Goal: Find specific page/section: Find specific page/section

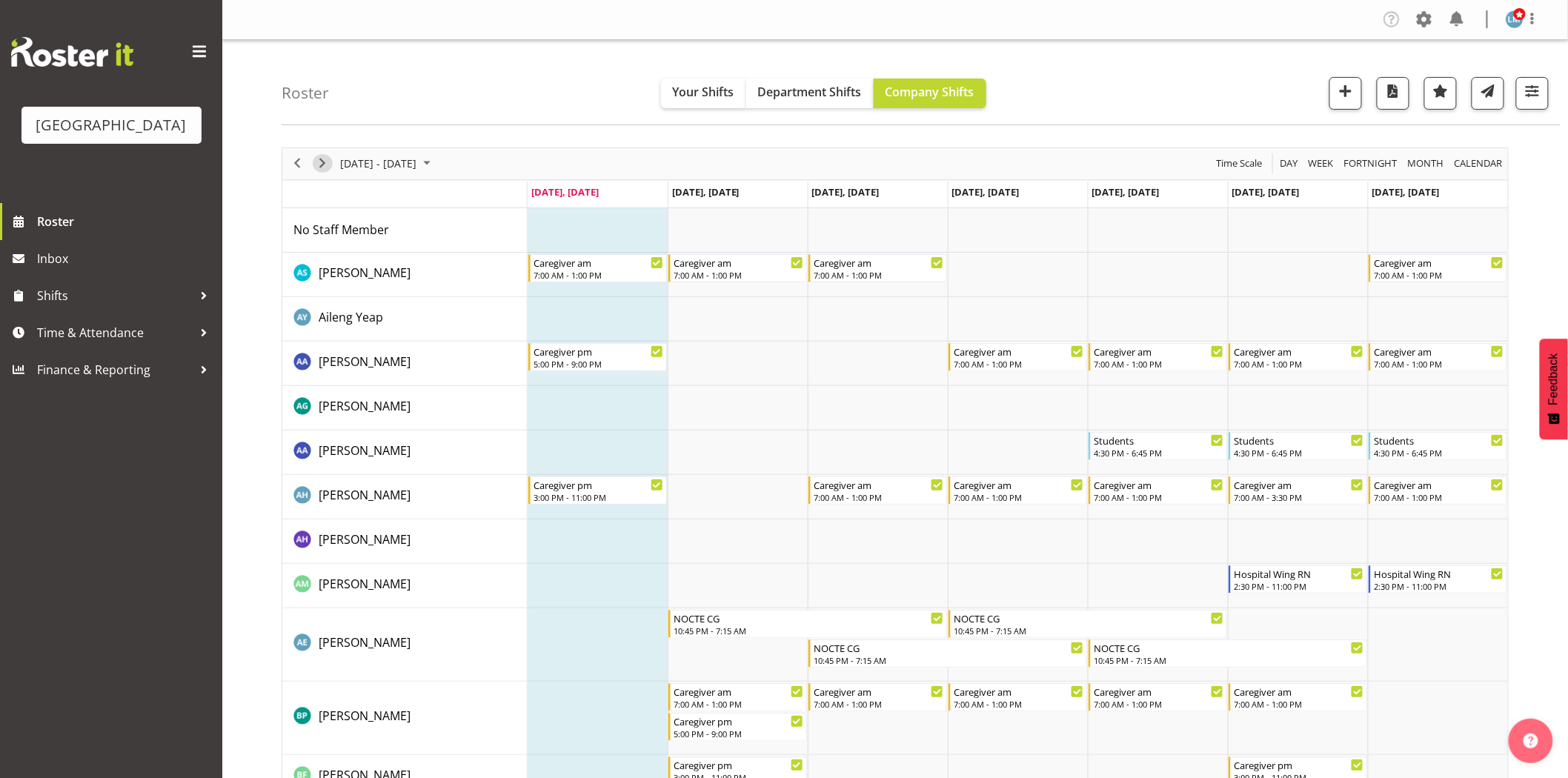
click at [319, 160] on span "Next" at bounding box center [322, 163] width 18 height 18
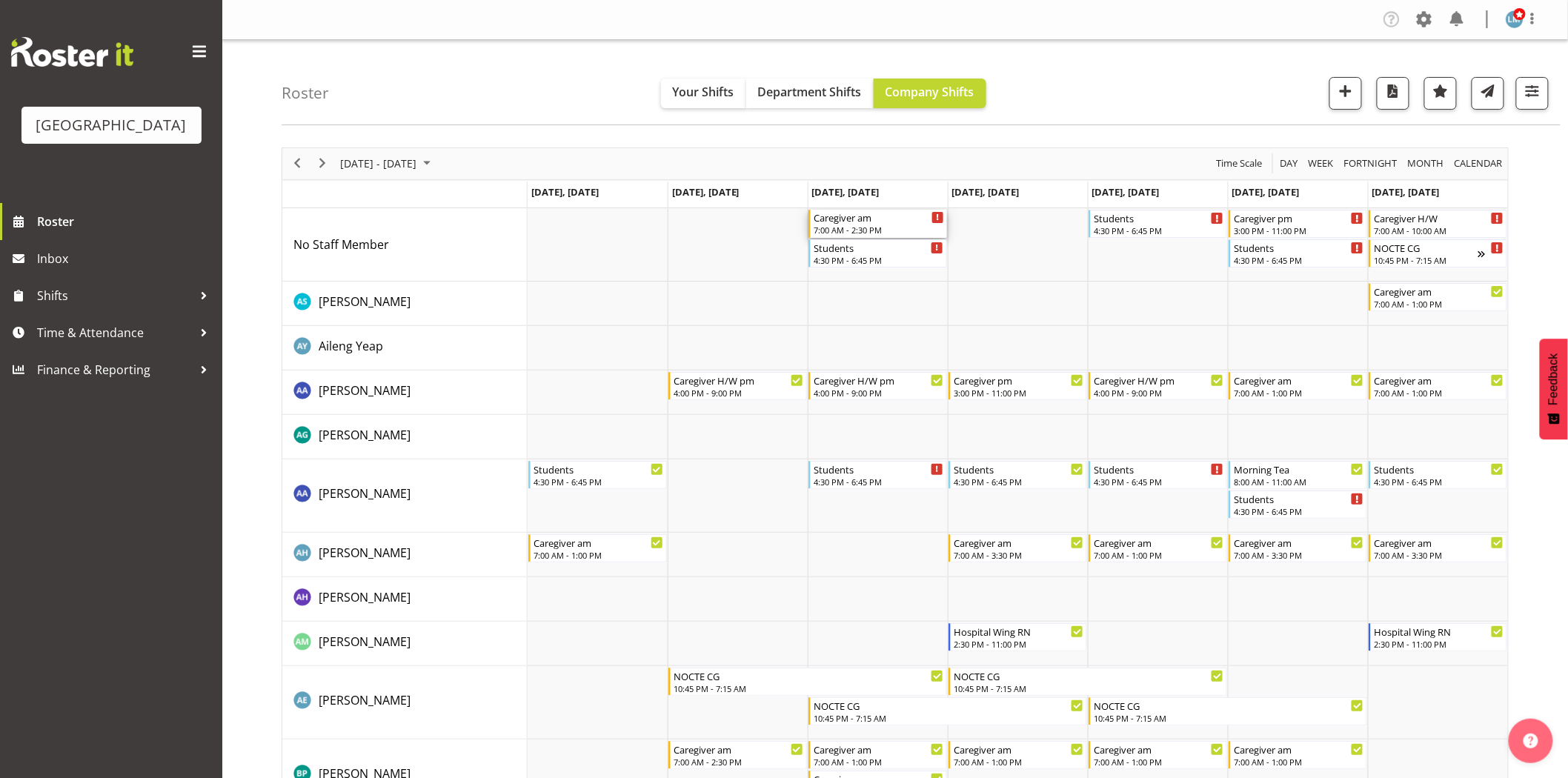
click at [857, 227] on div "7:00 AM - 2:30 PM" at bounding box center [879, 229] width 130 height 12
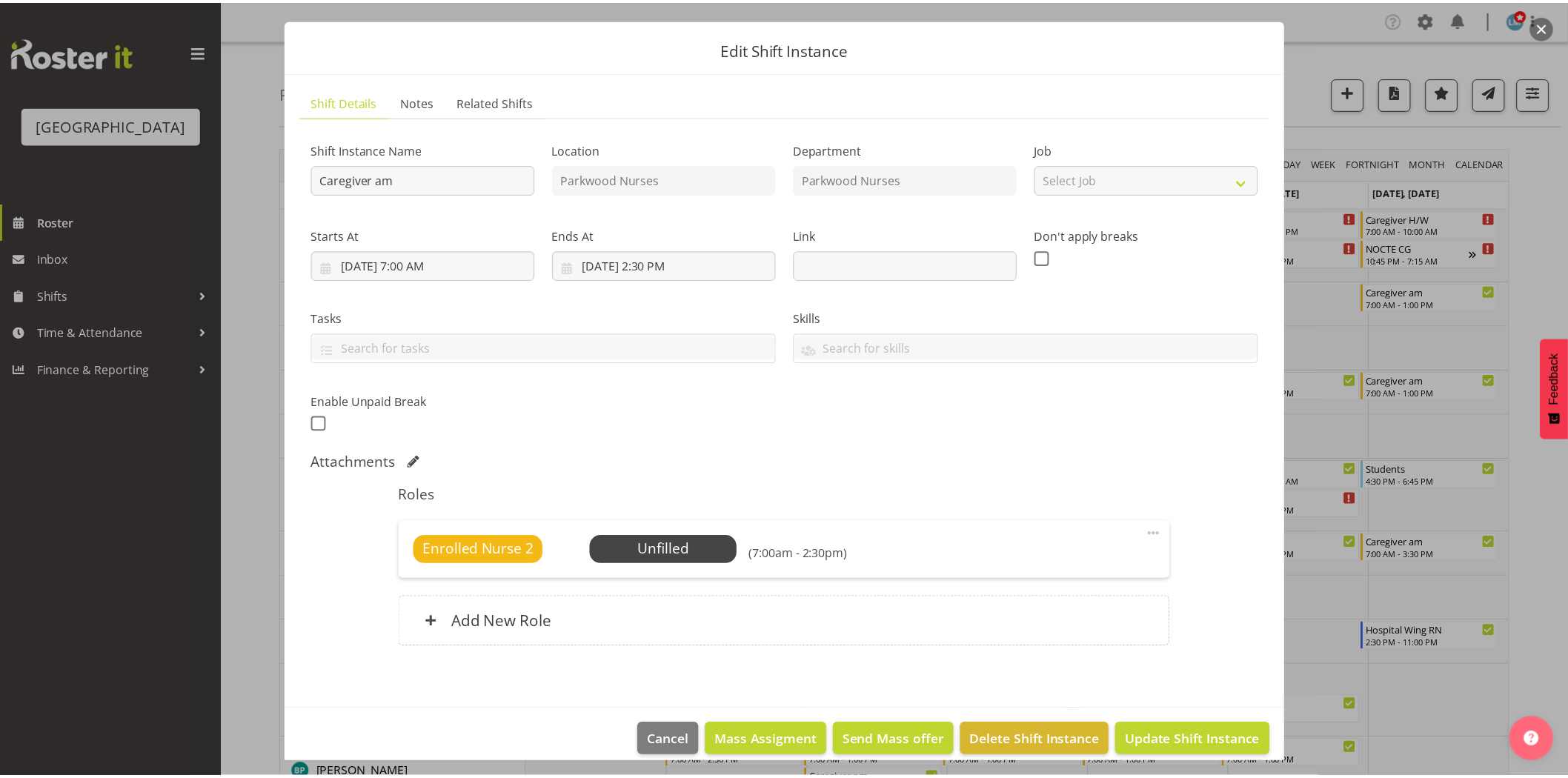
scroll to position [49, 0]
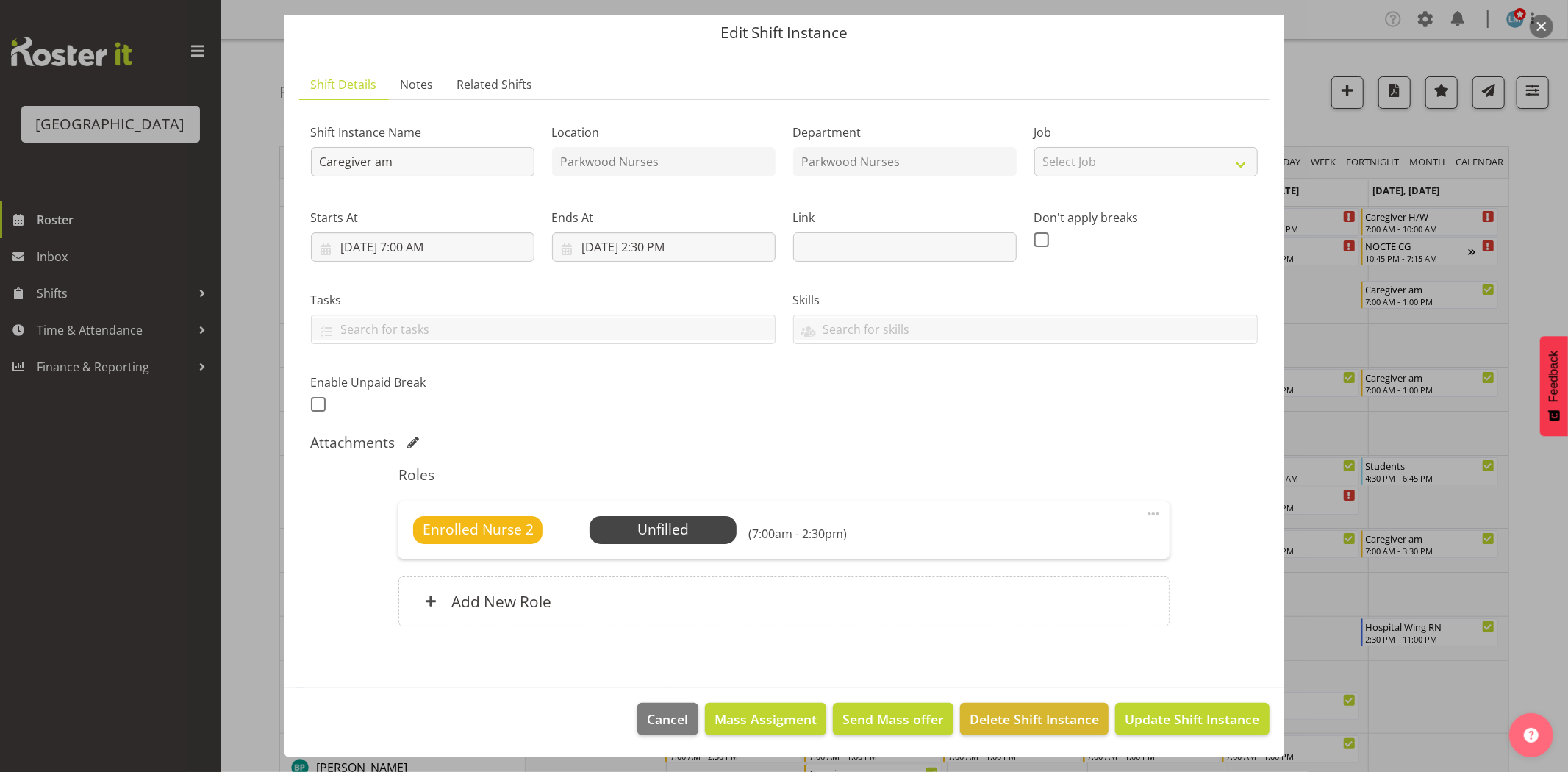
click at [1555, 560] on div at bounding box center [784, 386] width 1568 height 772
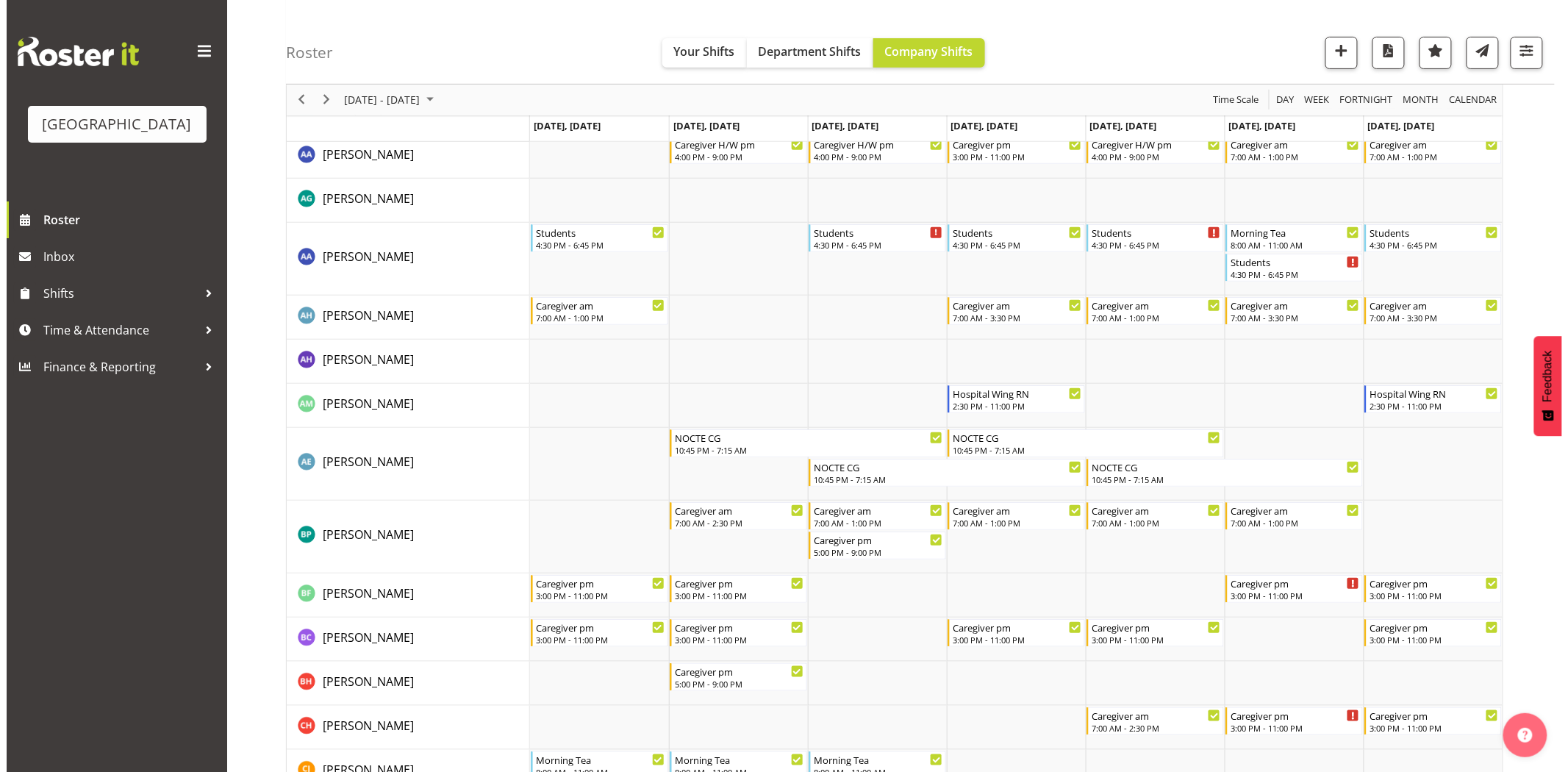
scroll to position [0, 0]
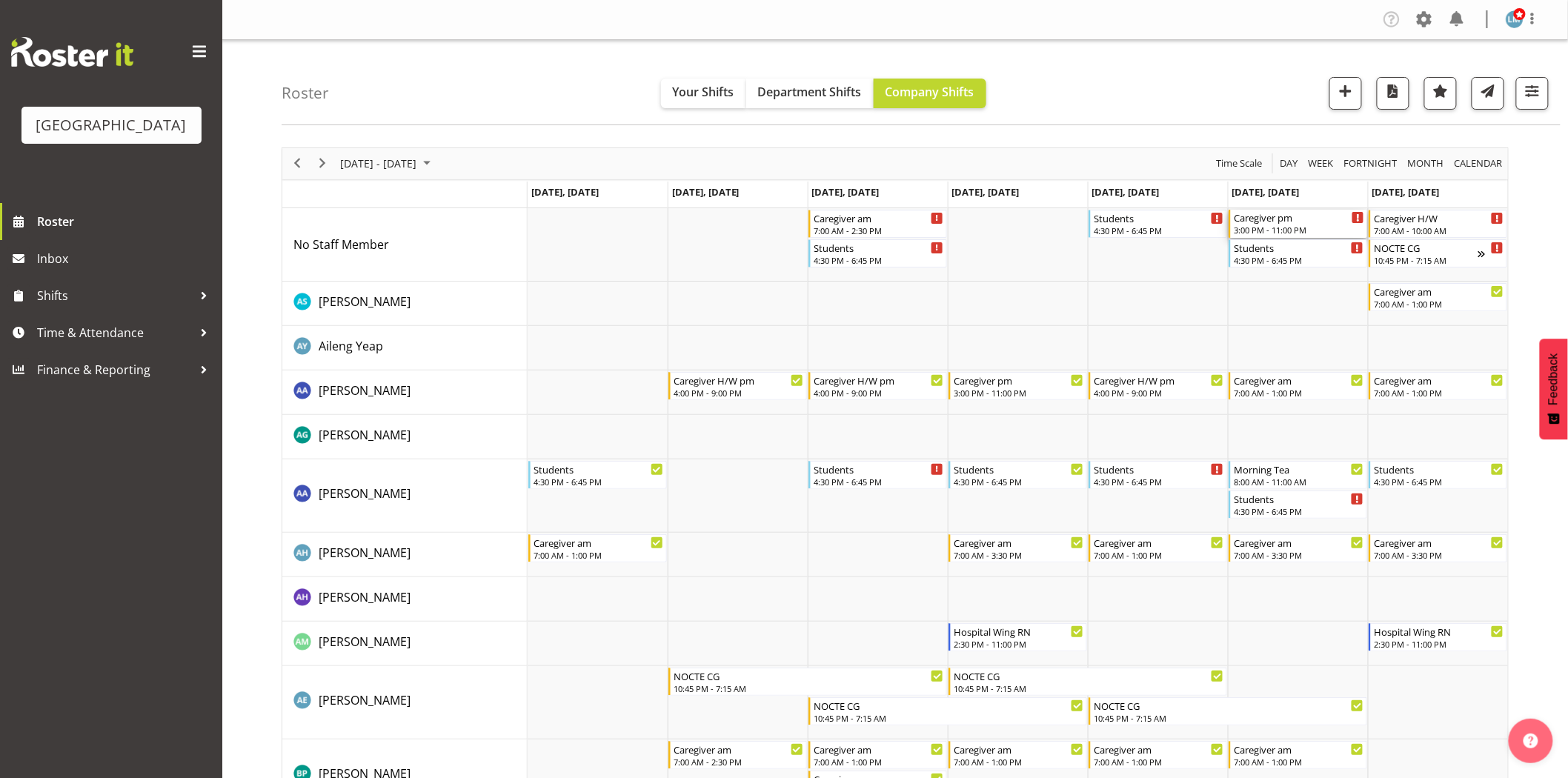
click at [1284, 213] on div "Caregiver pm" at bounding box center [1299, 216] width 130 height 15
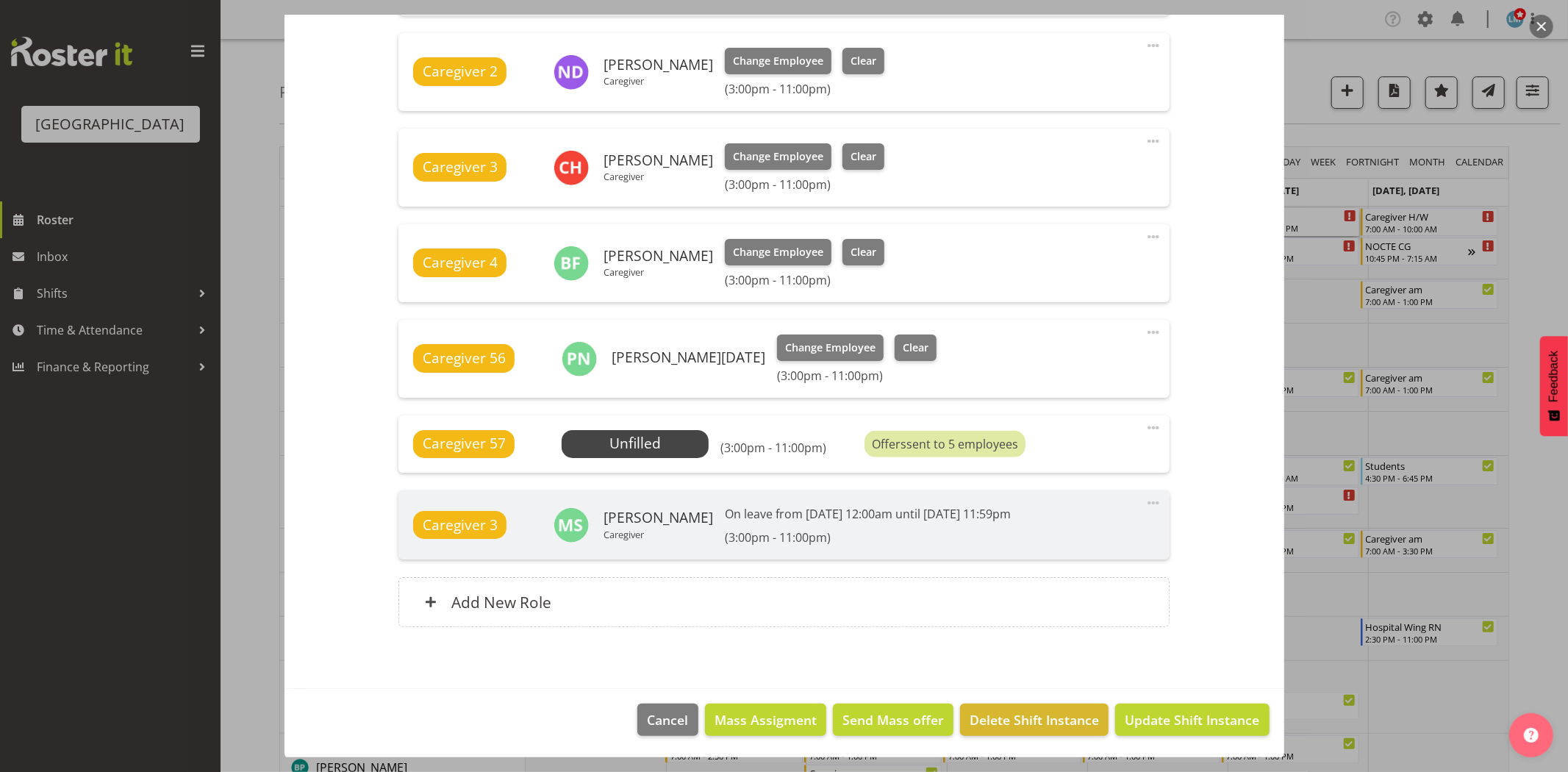
scroll to position [613, 0]
click at [1555, 206] on div at bounding box center [784, 386] width 1568 height 772
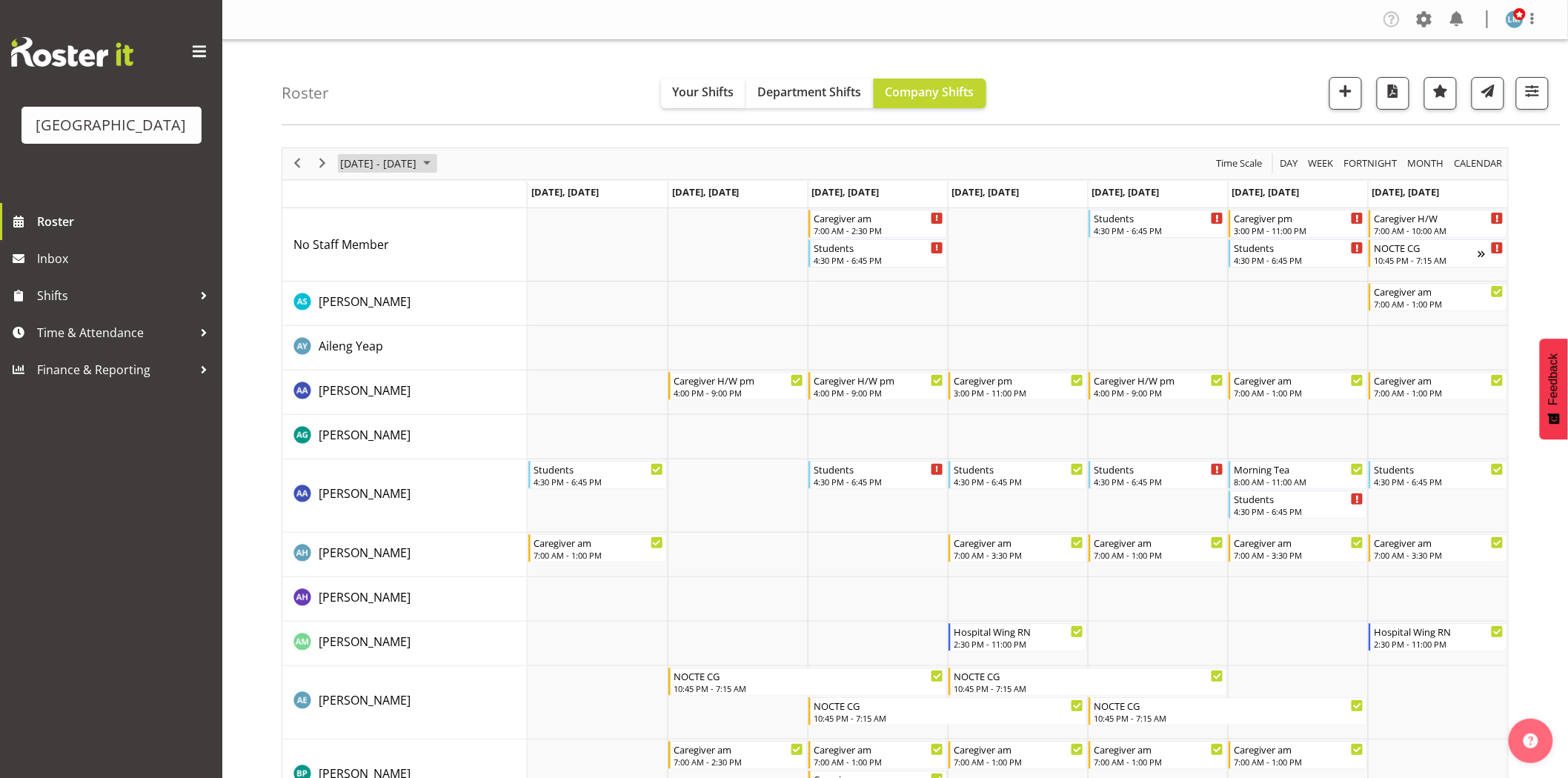
click at [316, 168] on span "Next" at bounding box center [322, 163] width 18 height 18
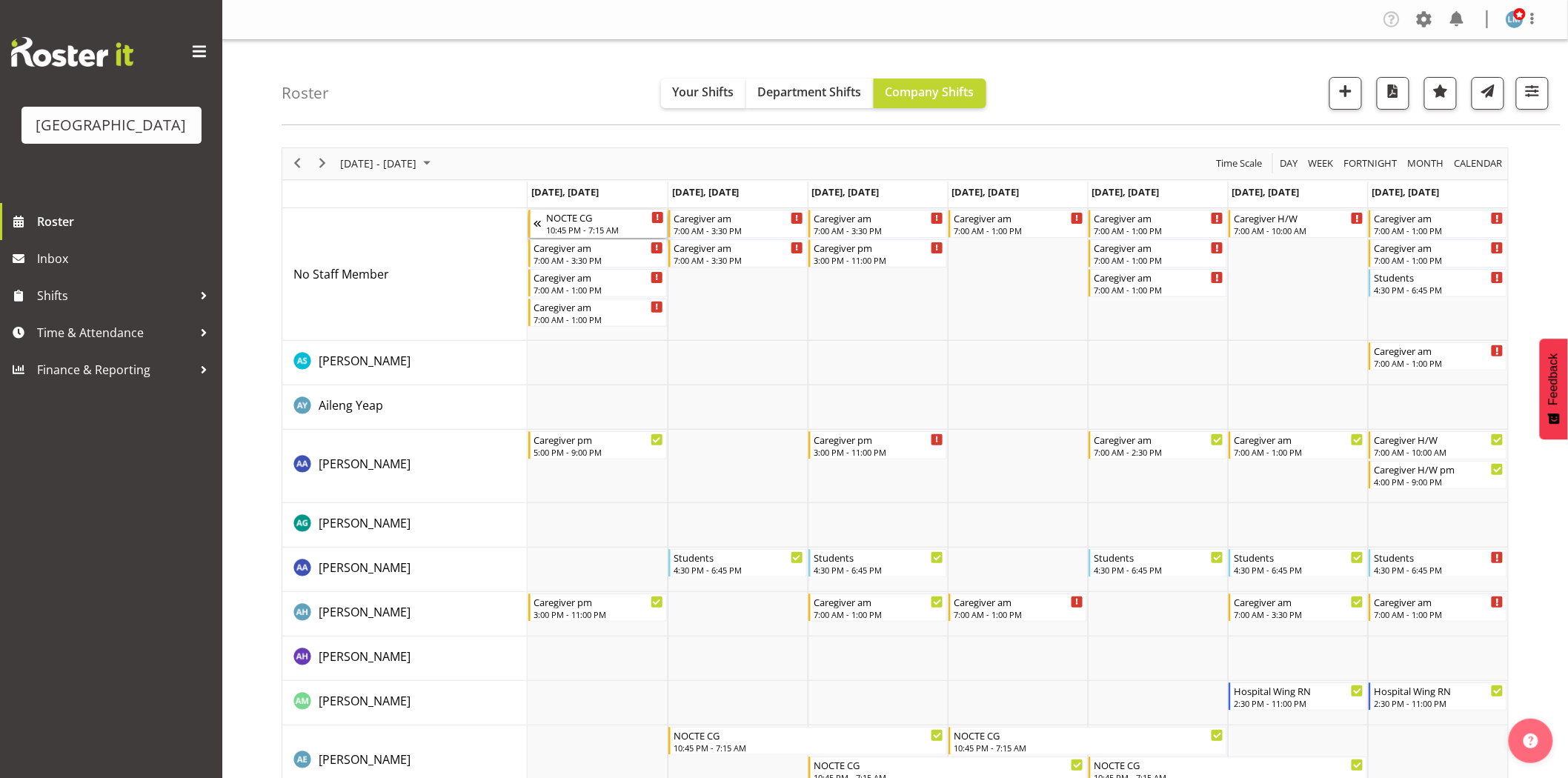
click at [584, 219] on div "NOCTE CG" at bounding box center [606, 216] width 118 height 15
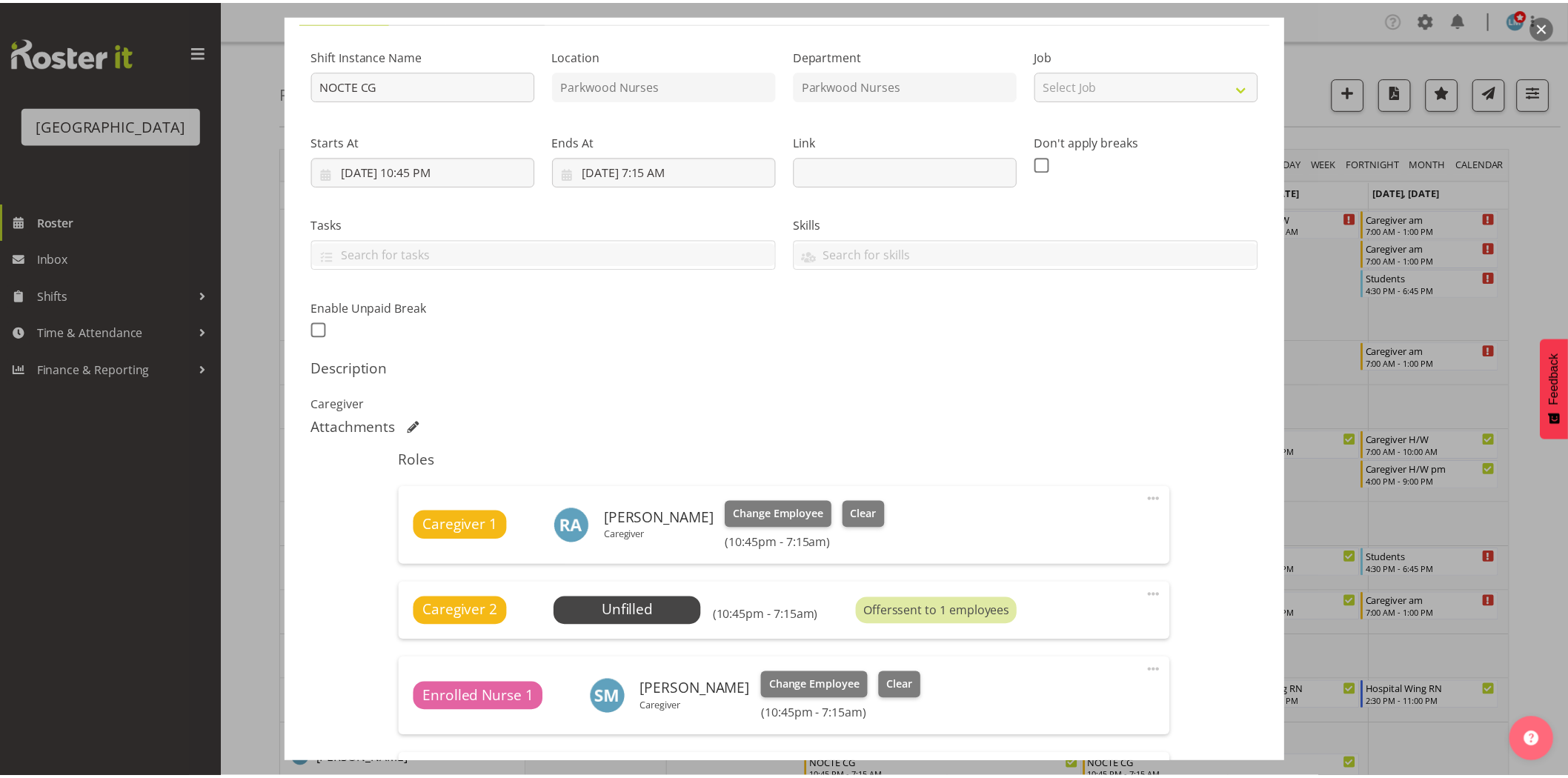
scroll to position [247, 0]
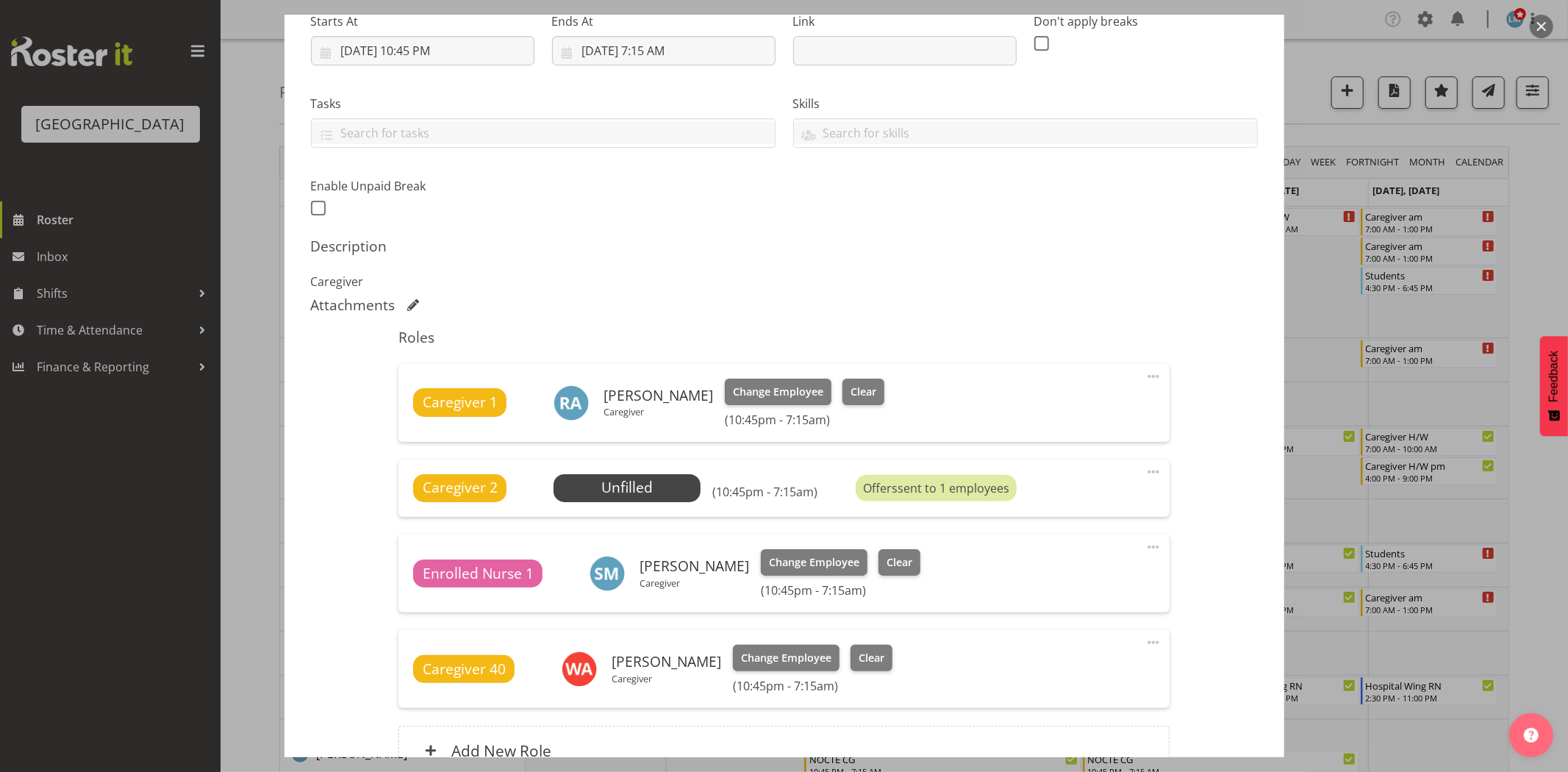
click at [1531, 213] on div at bounding box center [784, 386] width 1568 height 772
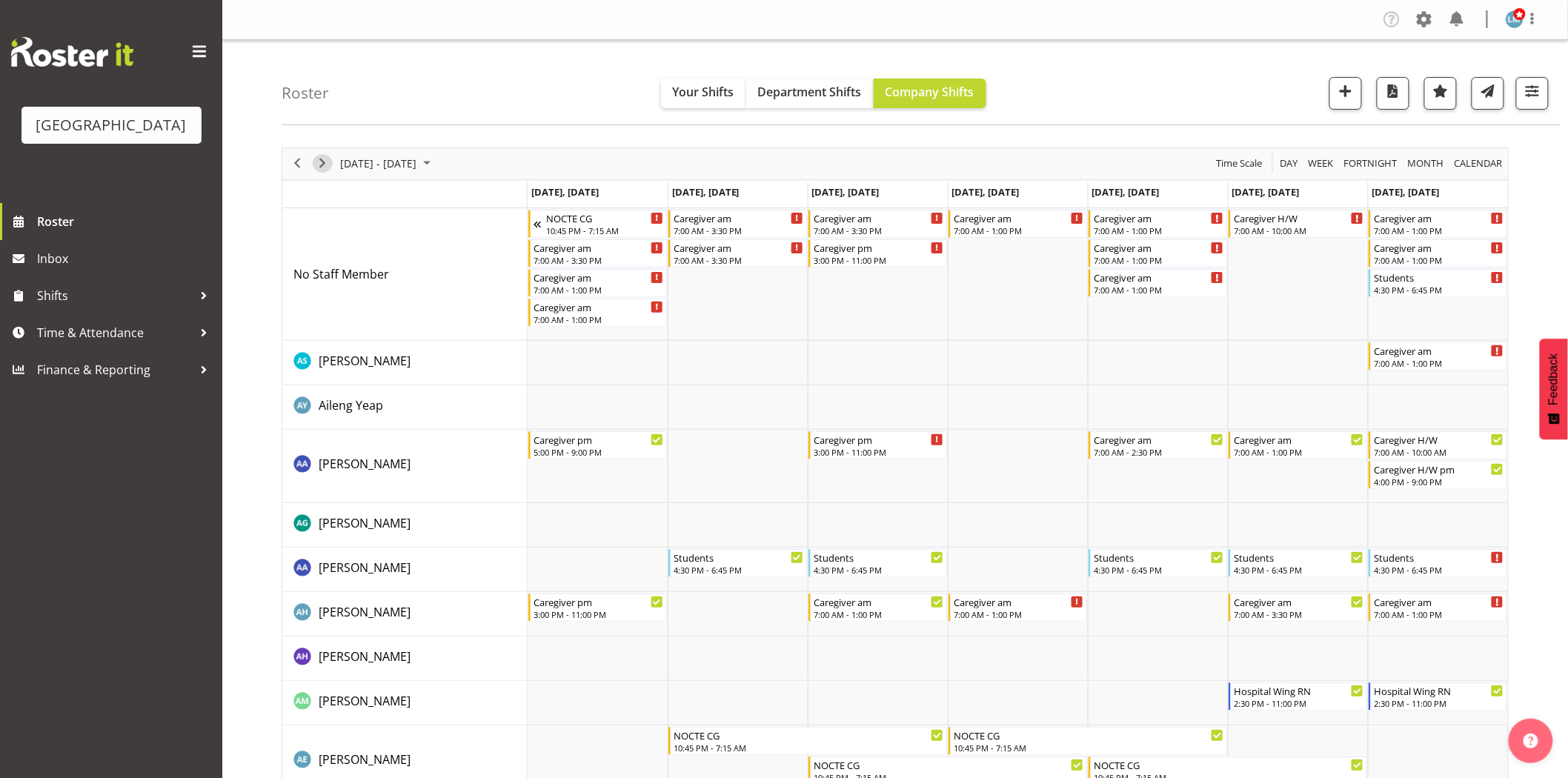
click at [321, 166] on span "Next" at bounding box center [322, 163] width 18 height 18
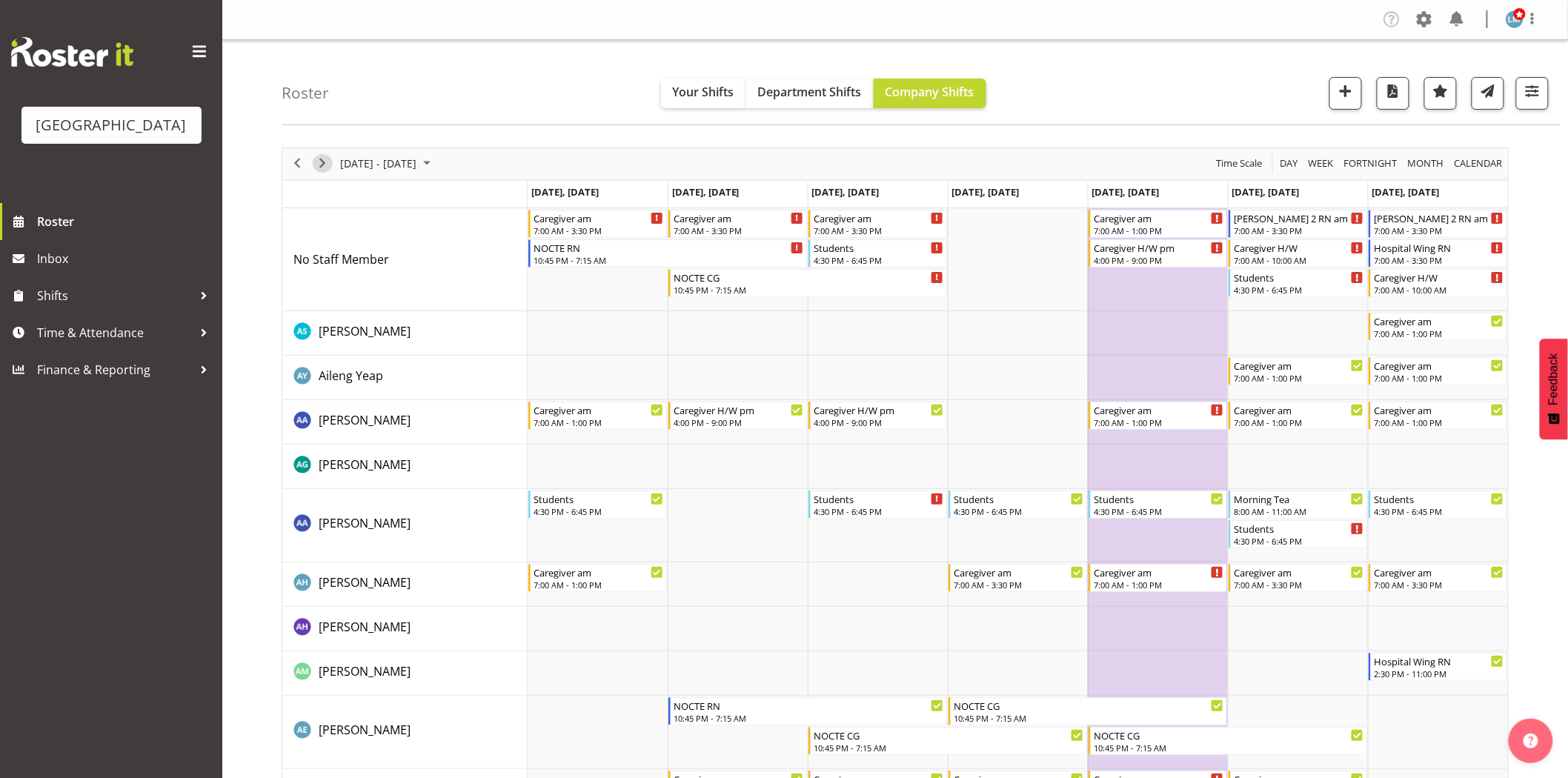
click at [317, 164] on span "Next" at bounding box center [322, 163] width 18 height 18
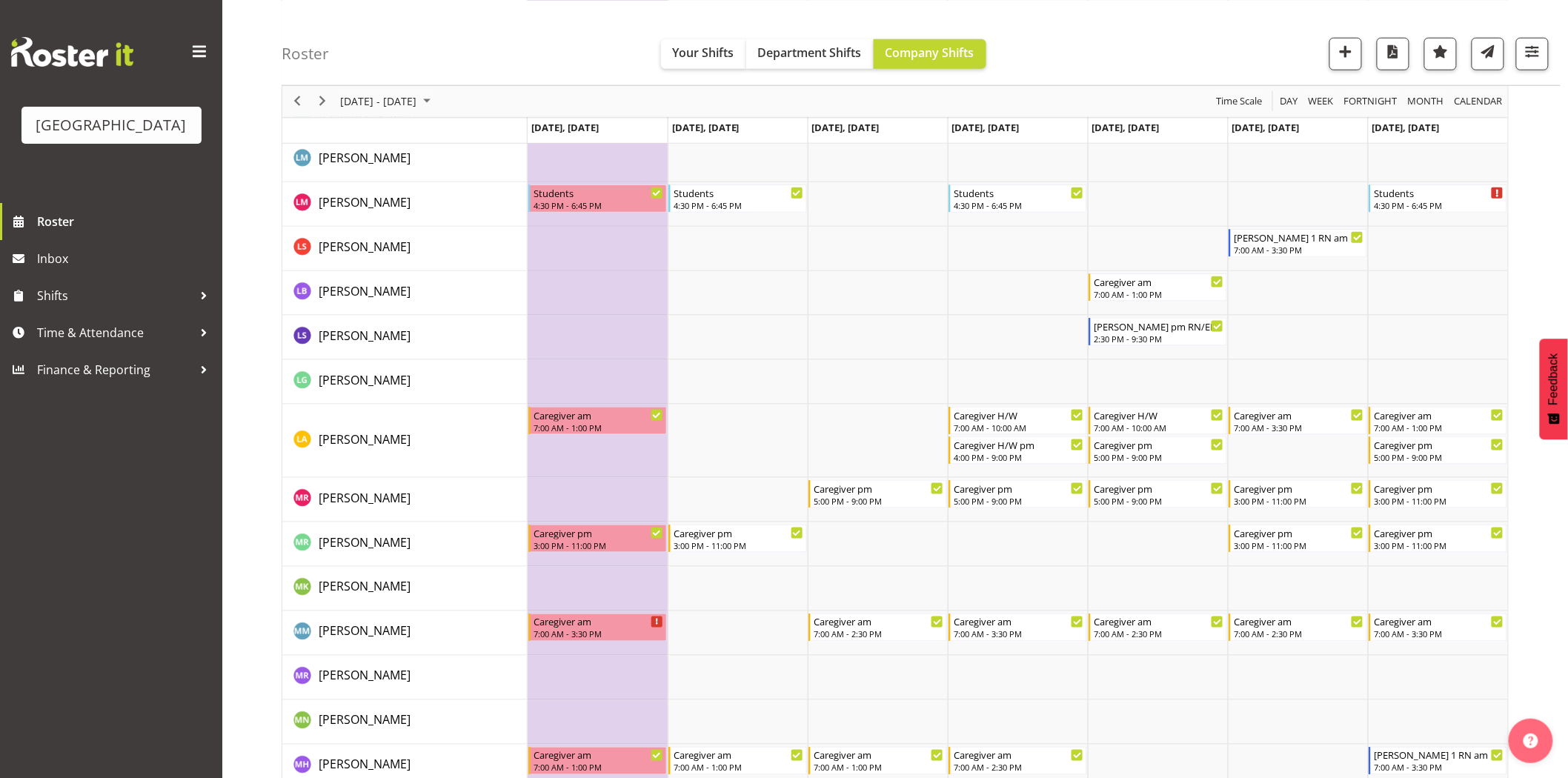
scroll to position [2963, 0]
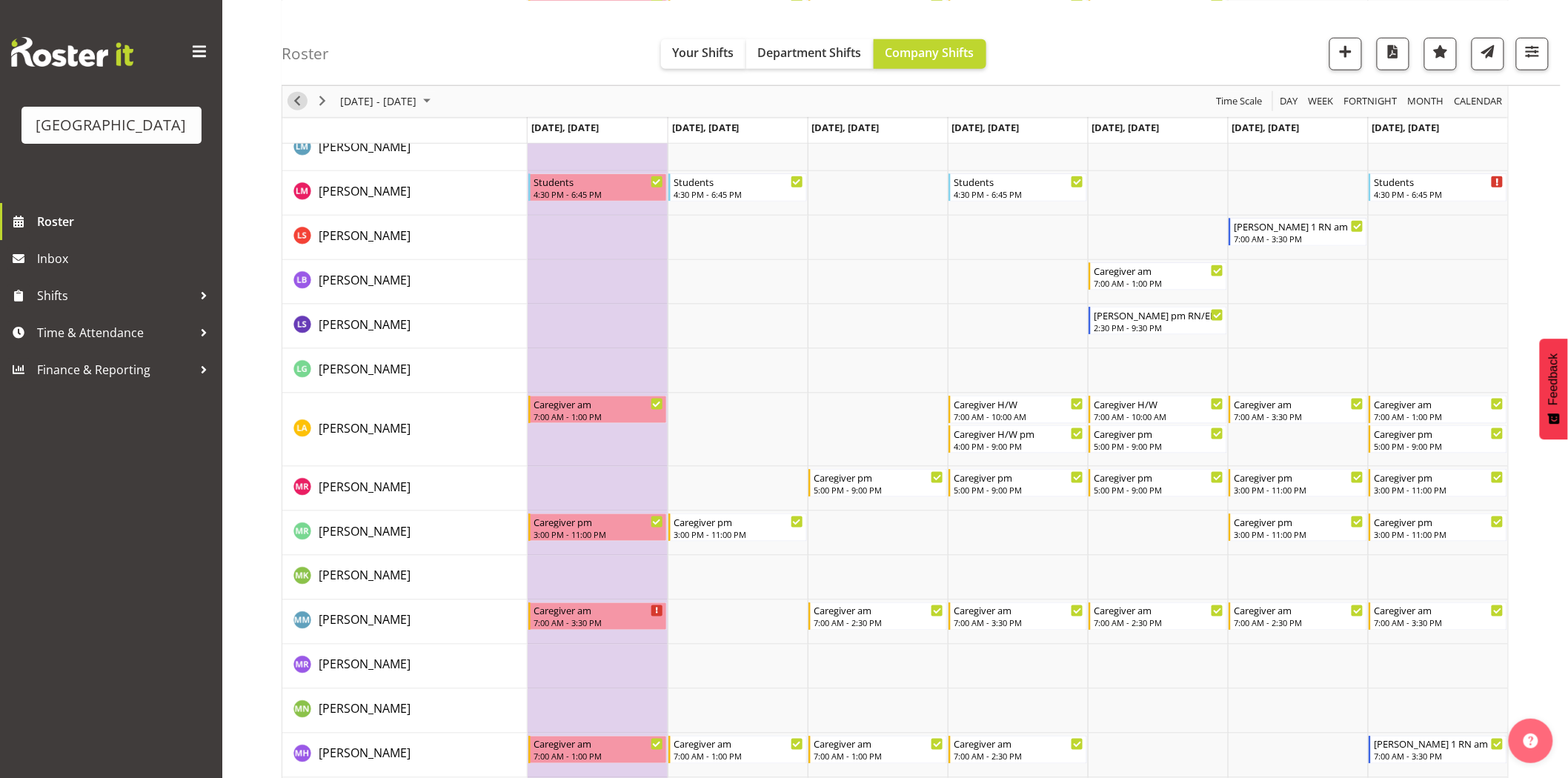
click at [301, 97] on span "Previous" at bounding box center [297, 101] width 18 height 18
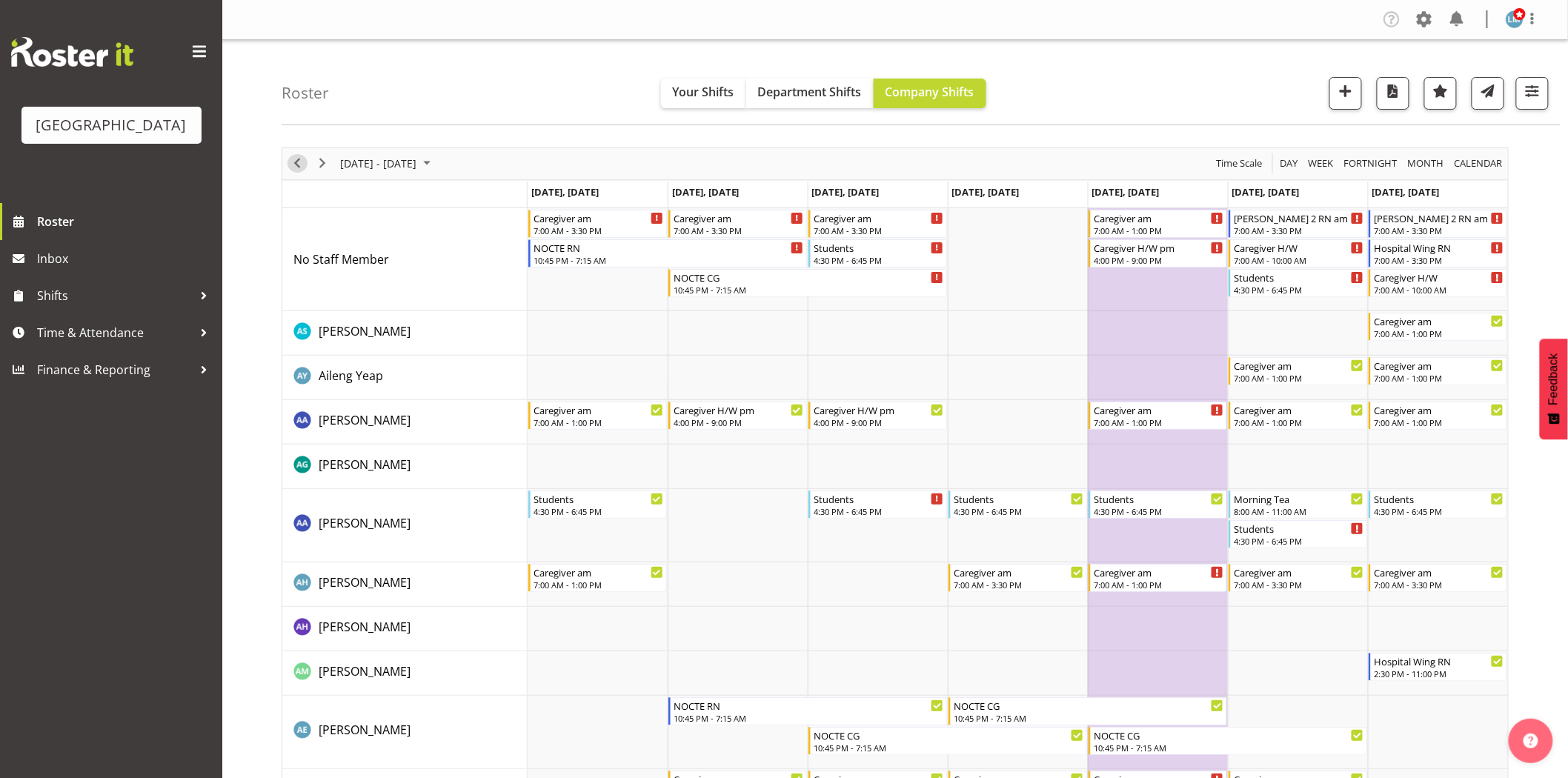
click at [302, 157] on span "Previous" at bounding box center [297, 163] width 18 height 18
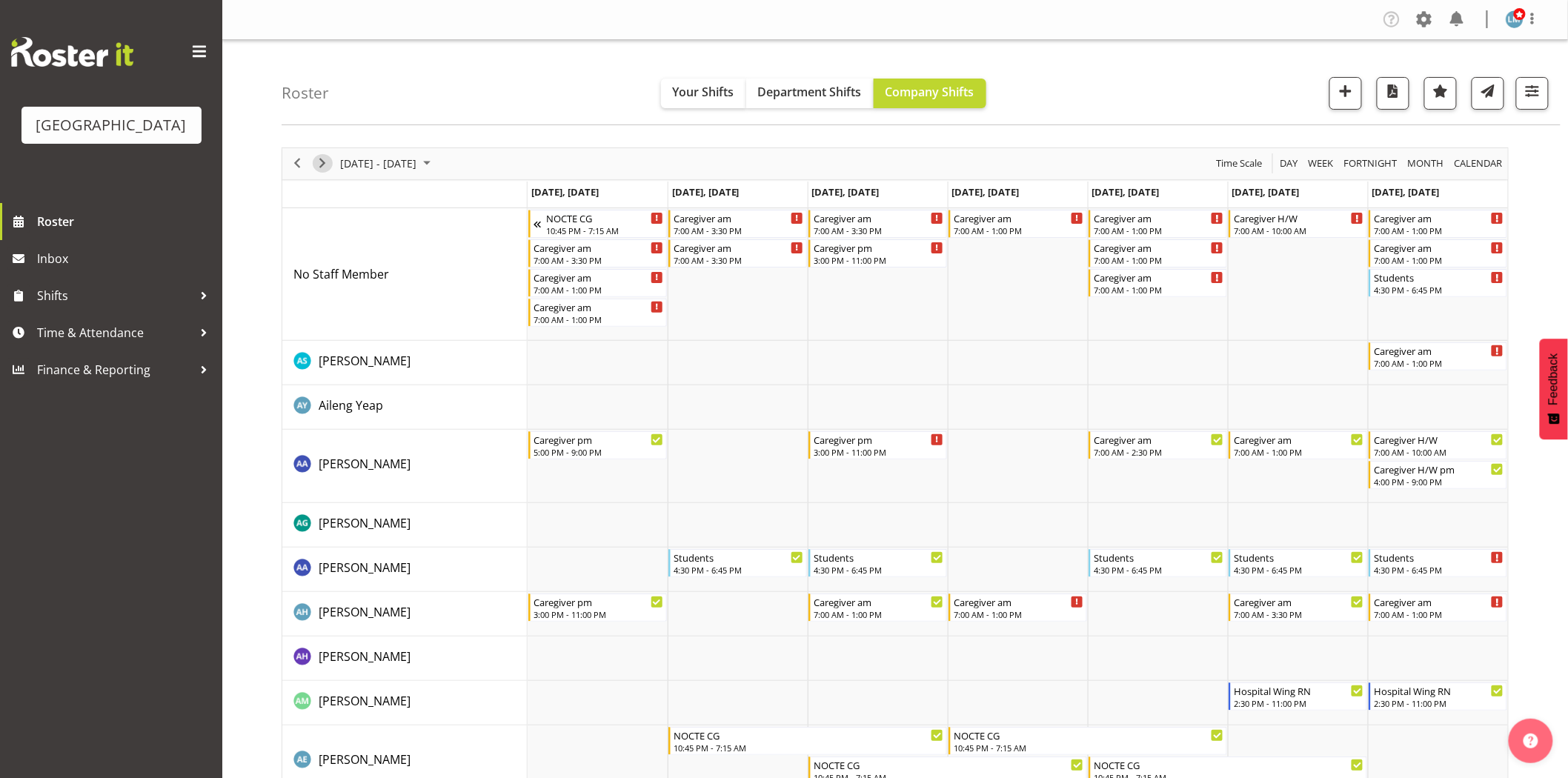
click at [328, 165] on span "Next" at bounding box center [322, 163] width 18 height 18
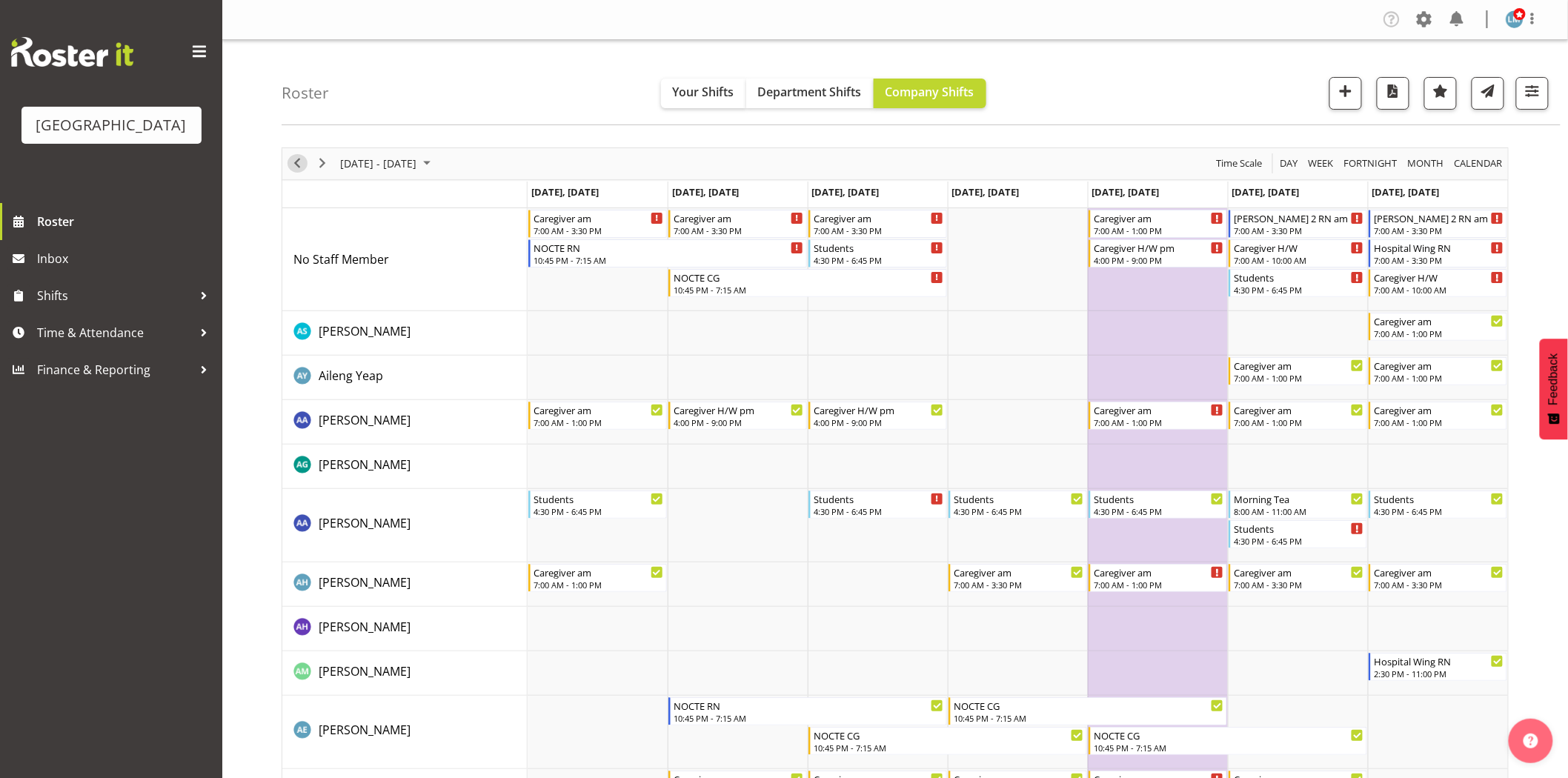
click at [292, 159] on span "Previous" at bounding box center [297, 163] width 18 height 18
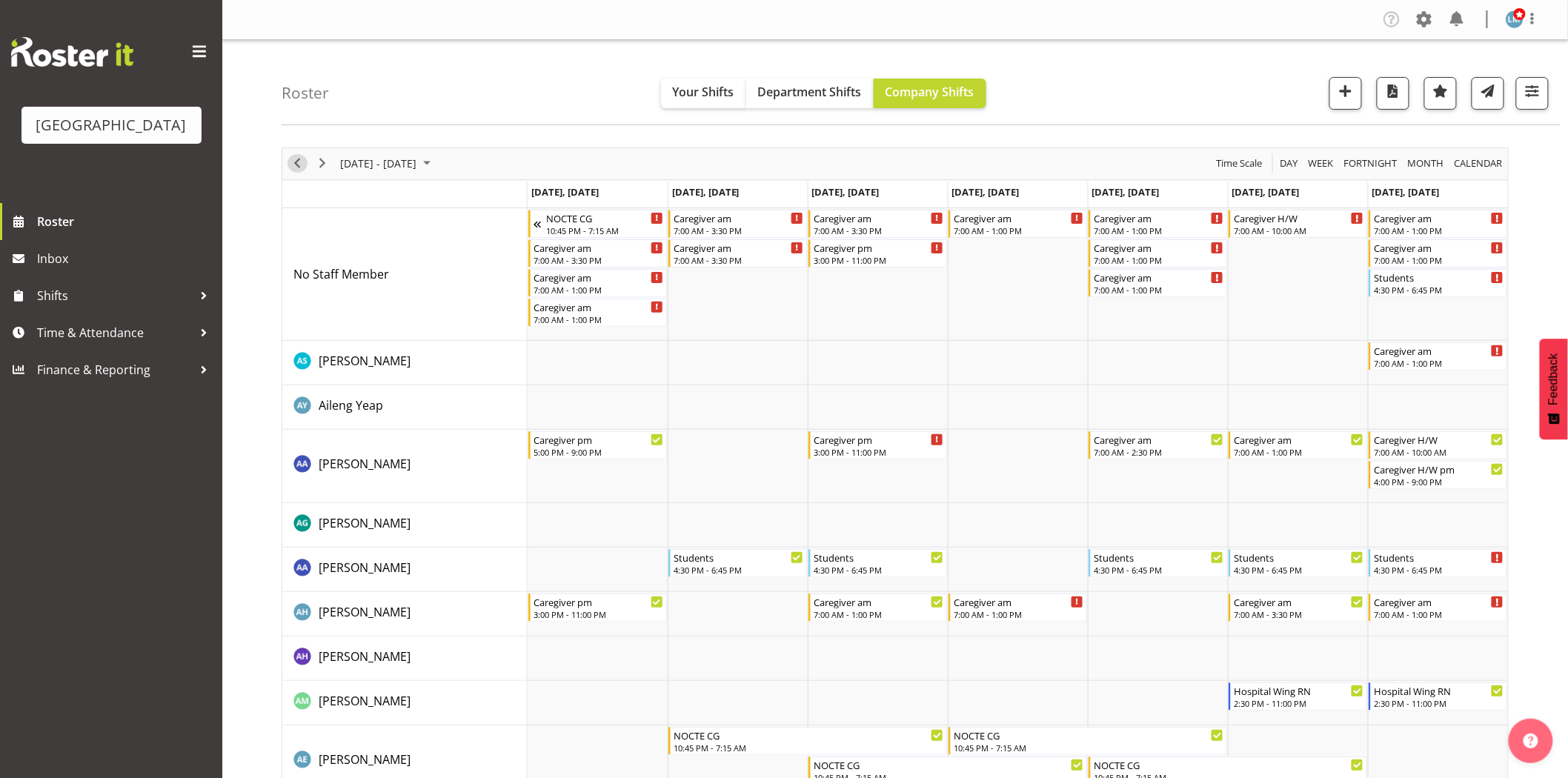
click at [292, 159] on span "Previous" at bounding box center [297, 163] width 18 height 18
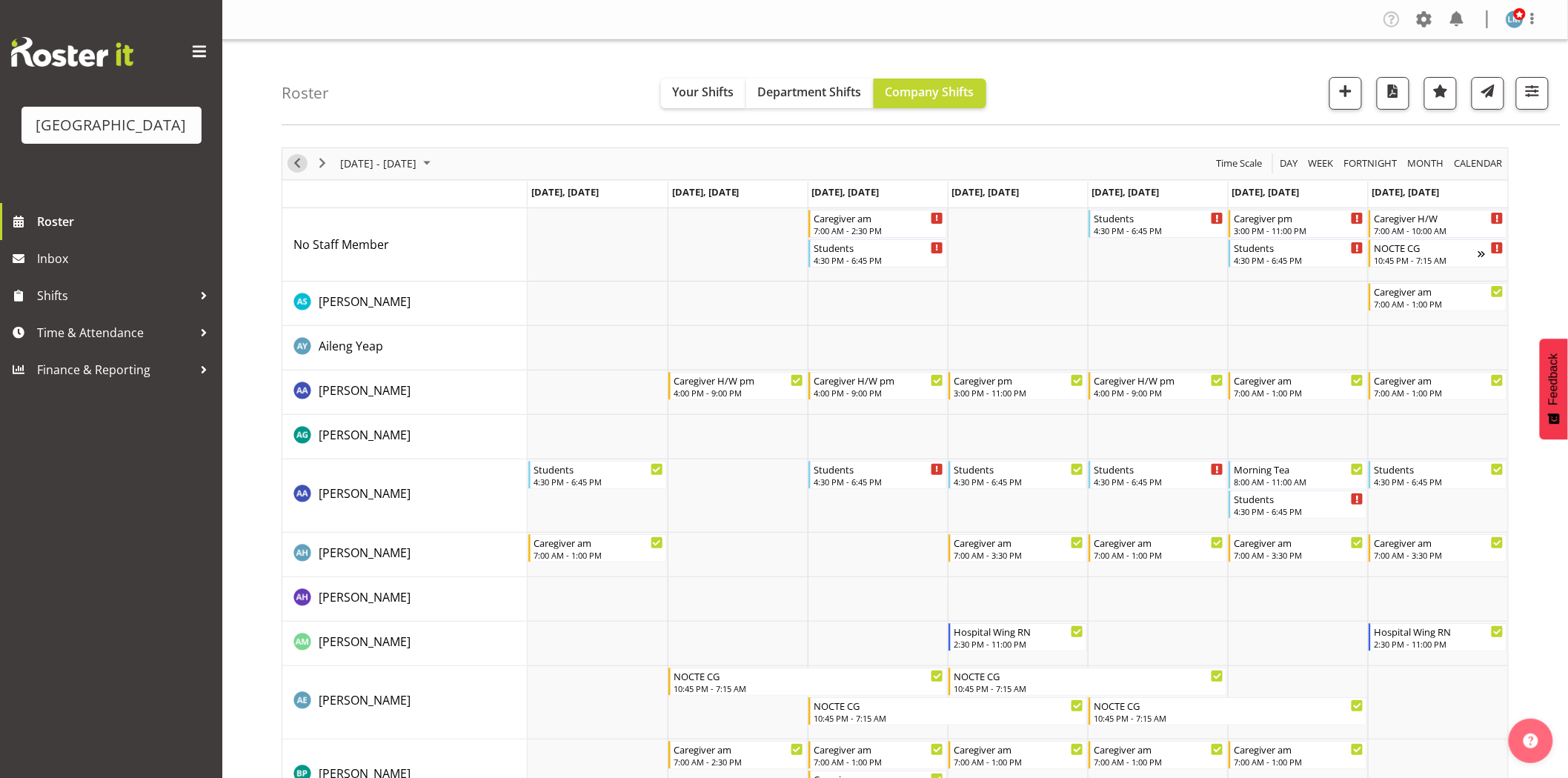
click at [298, 166] on span "Previous" at bounding box center [297, 163] width 18 height 18
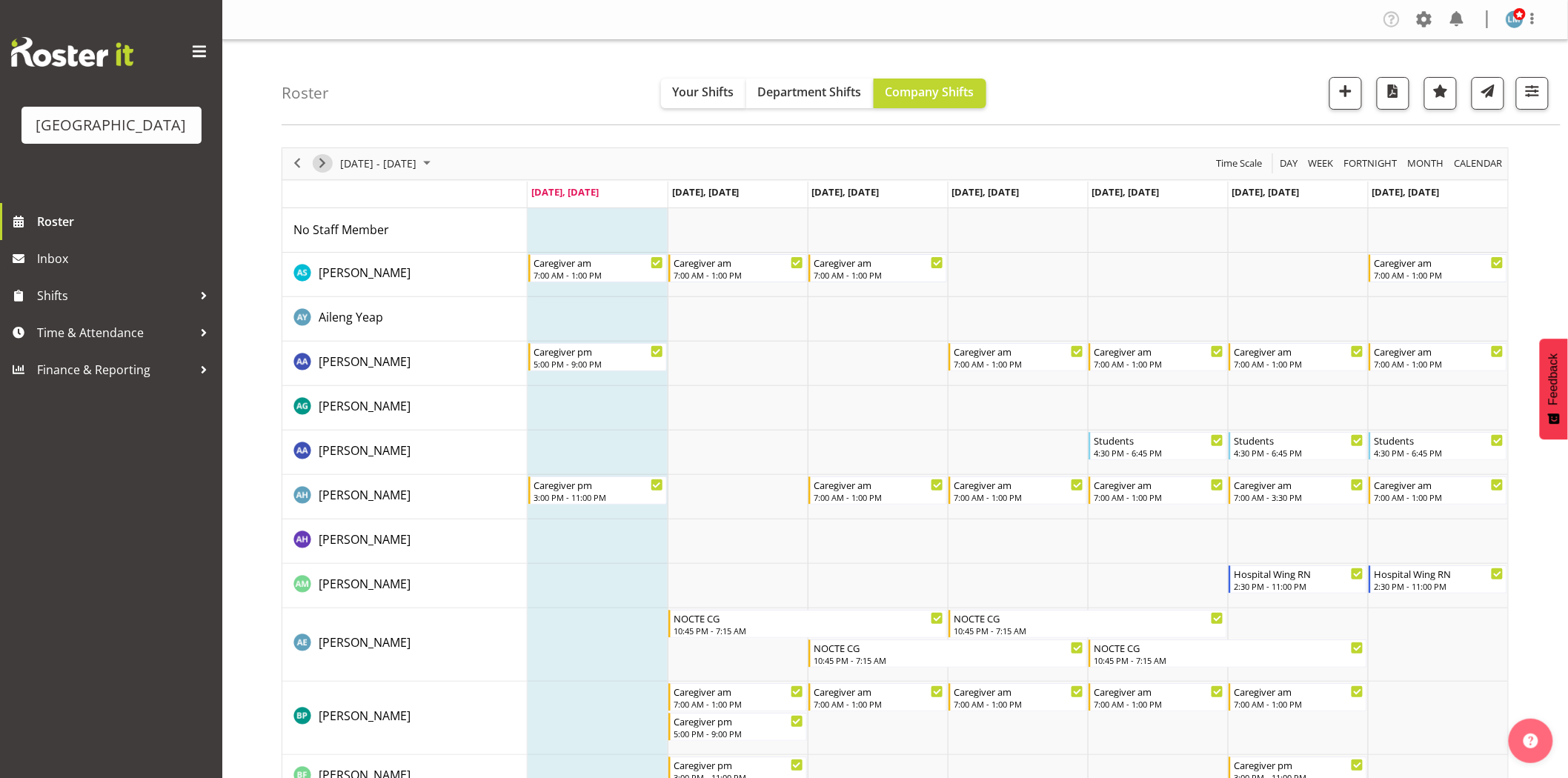
click at [324, 168] on span "Next" at bounding box center [322, 163] width 18 height 18
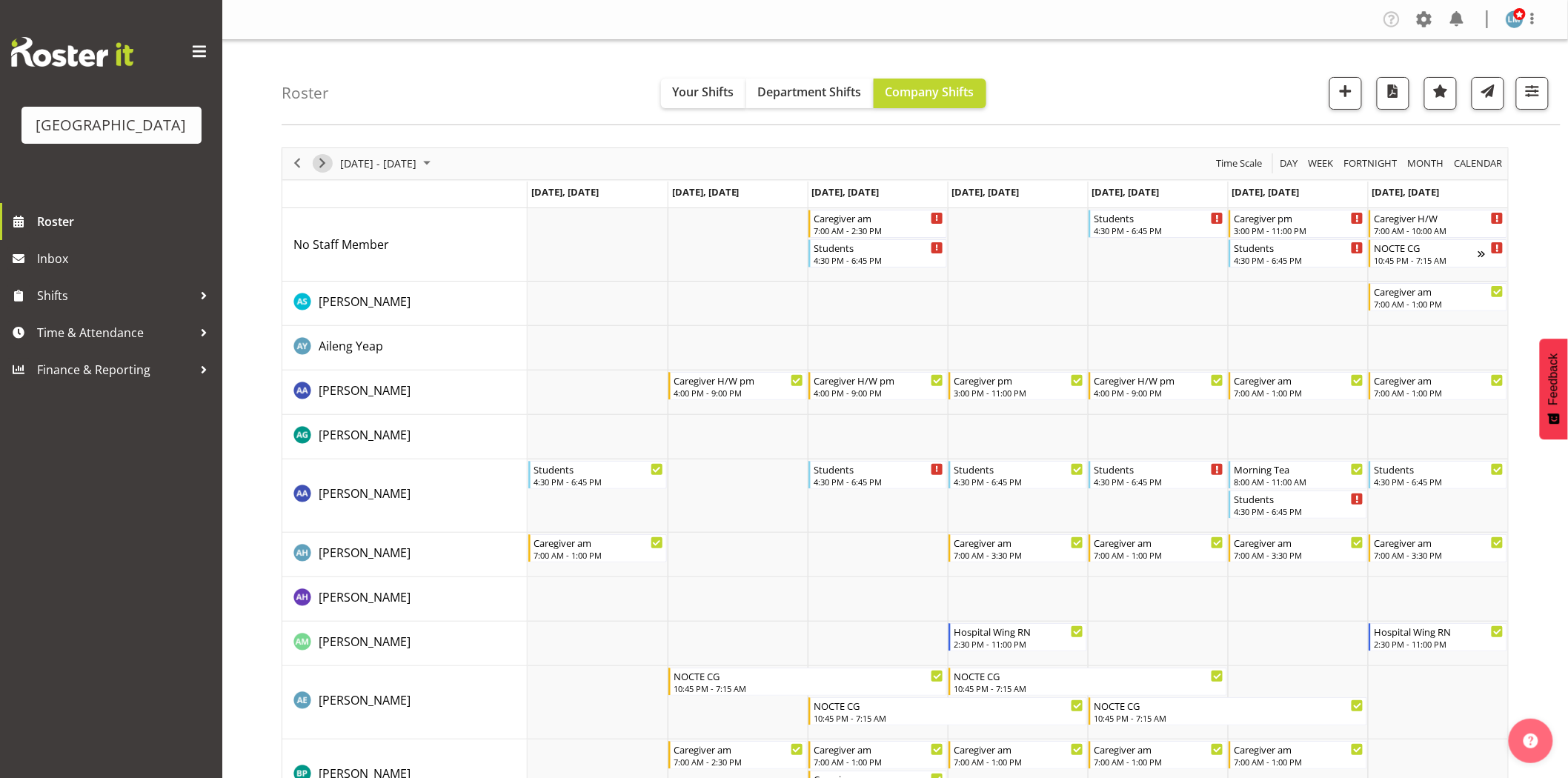
click at [326, 165] on span "Next" at bounding box center [322, 163] width 18 height 18
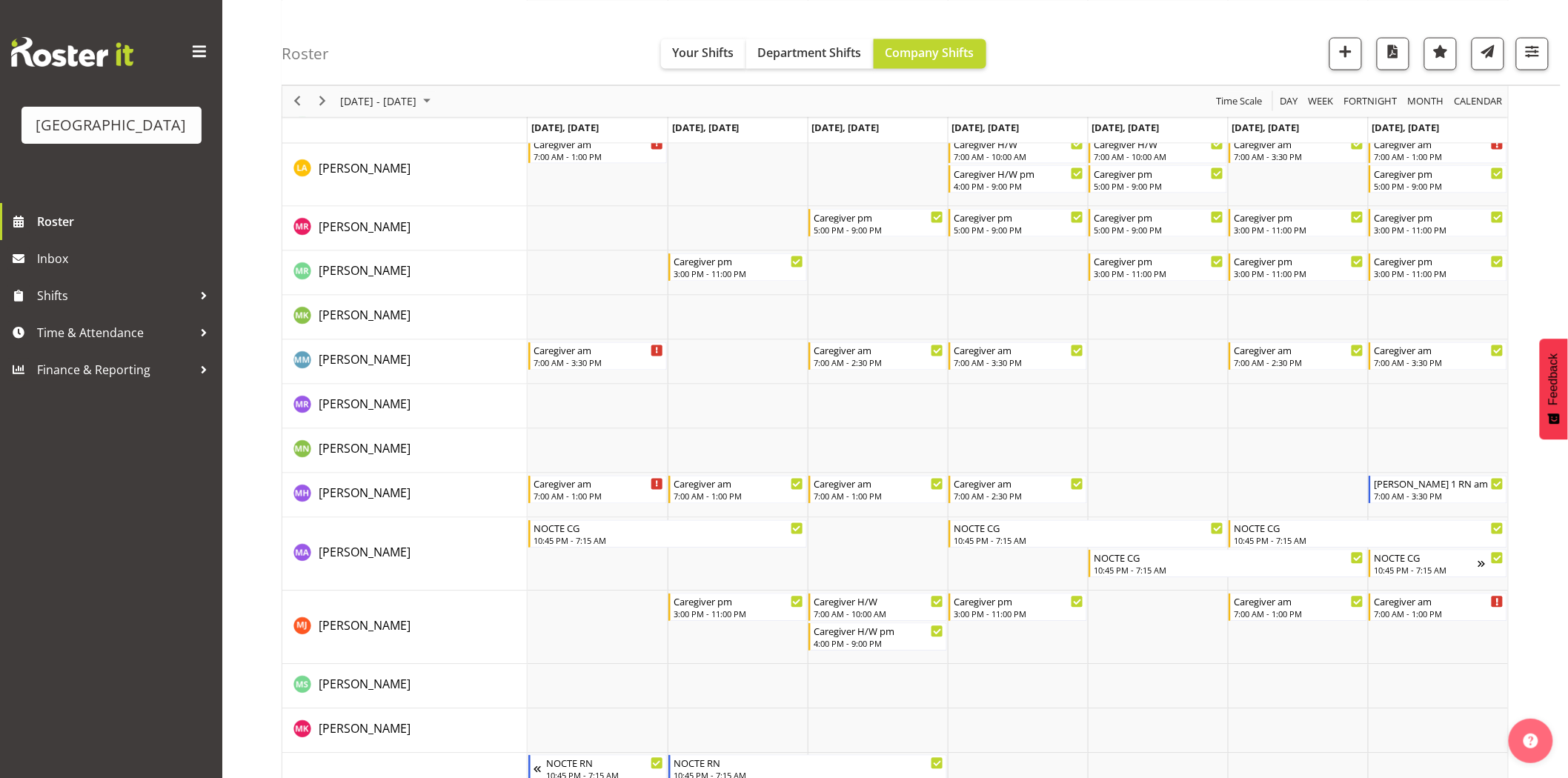
scroll to position [3313, 0]
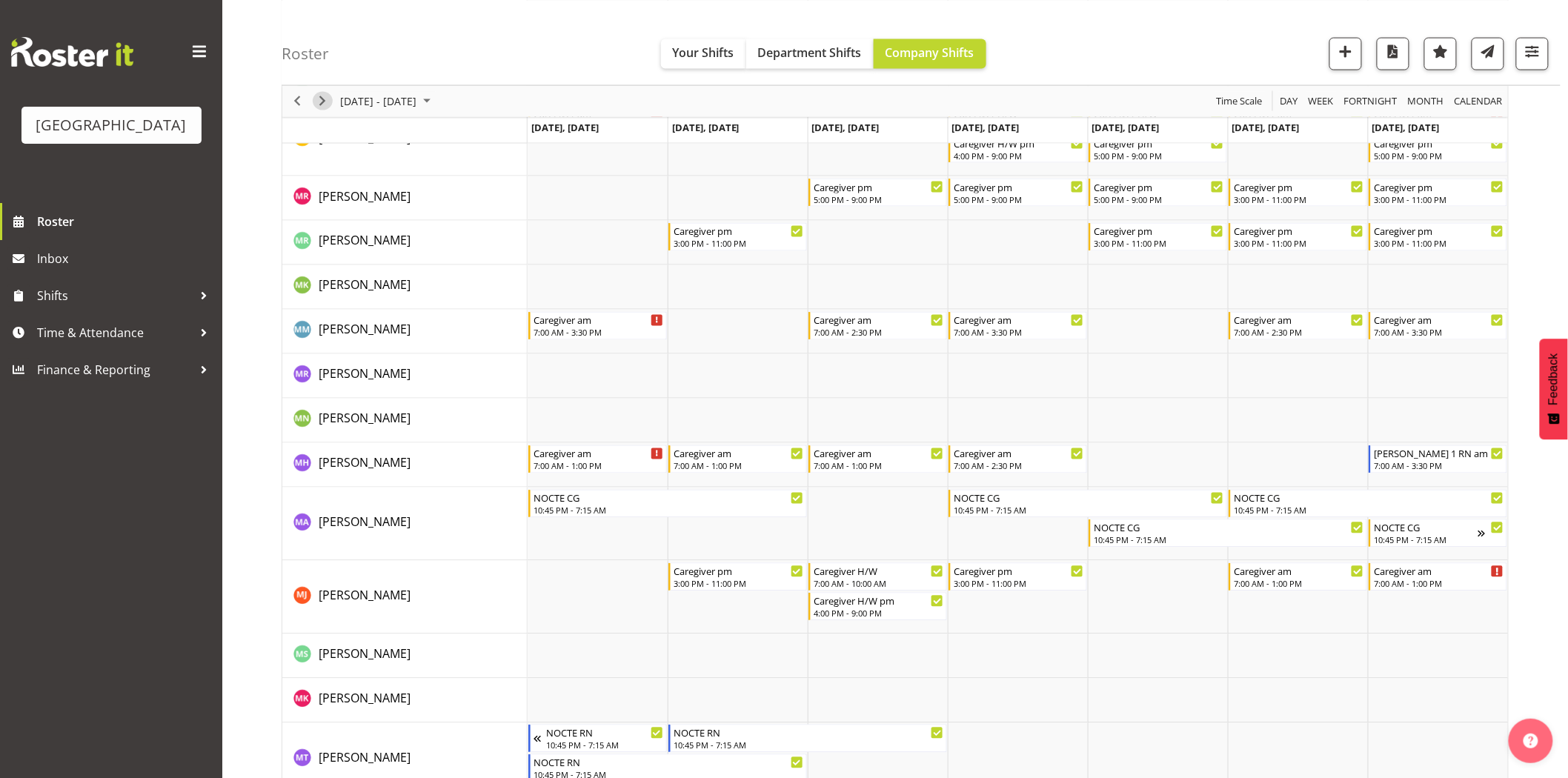
click at [314, 98] on span "Next" at bounding box center [322, 101] width 18 height 18
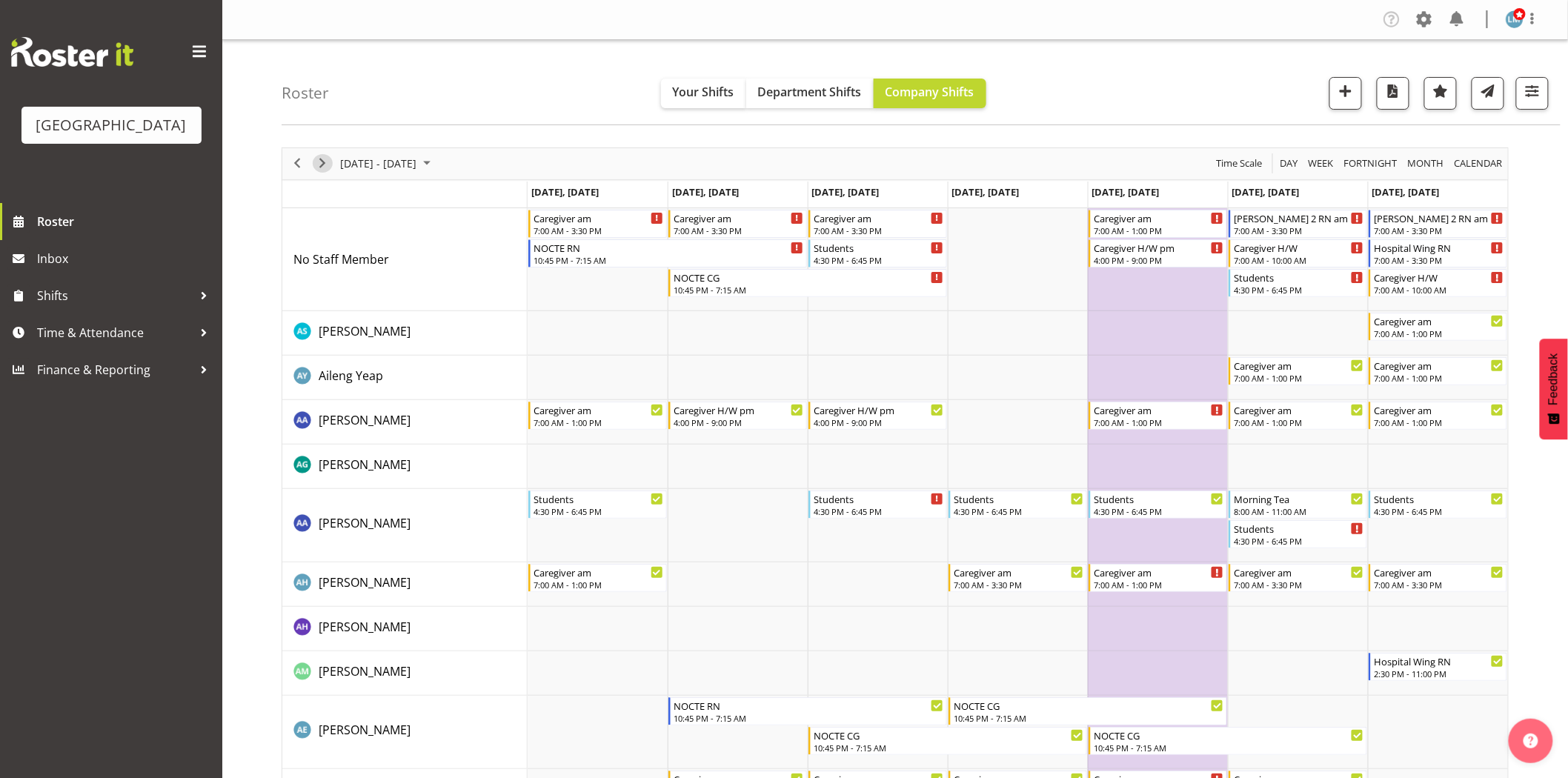
click at [319, 163] on span "Next" at bounding box center [322, 163] width 18 height 18
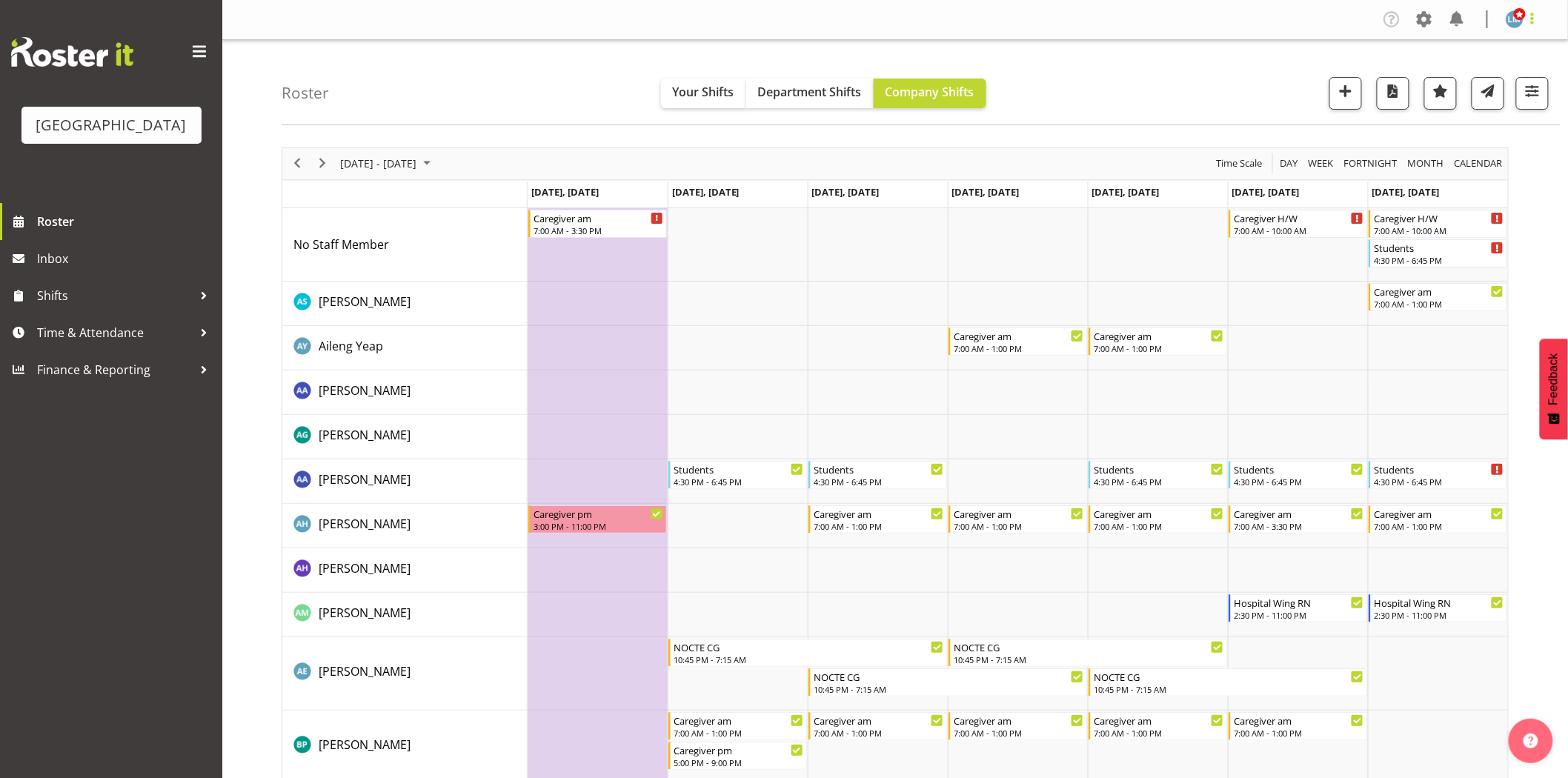
click at [1536, 23] on span at bounding box center [1532, 18] width 18 height 18
click at [1510, 77] on link "Log Out" at bounding box center [1470, 77] width 142 height 27
